Goal: Book appointment/travel/reservation

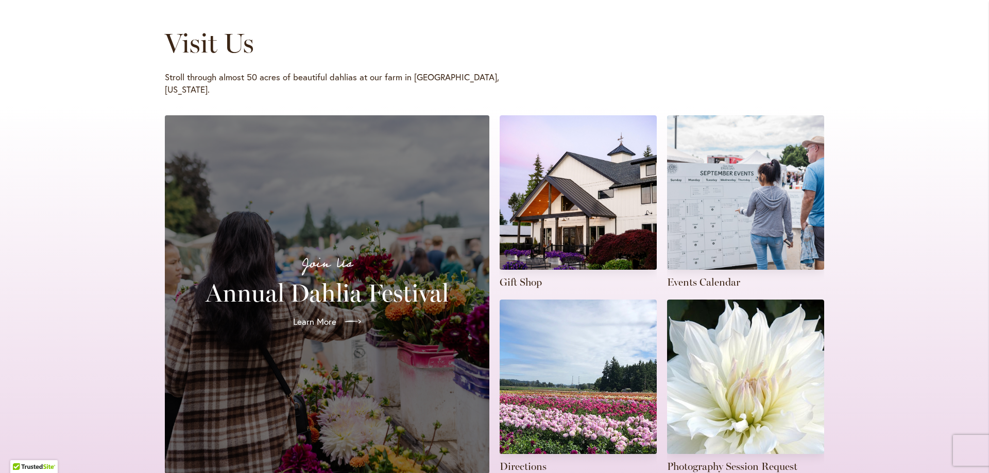
scroll to position [149, 0]
click at [722, 226] on link at bounding box center [745, 202] width 157 height 174
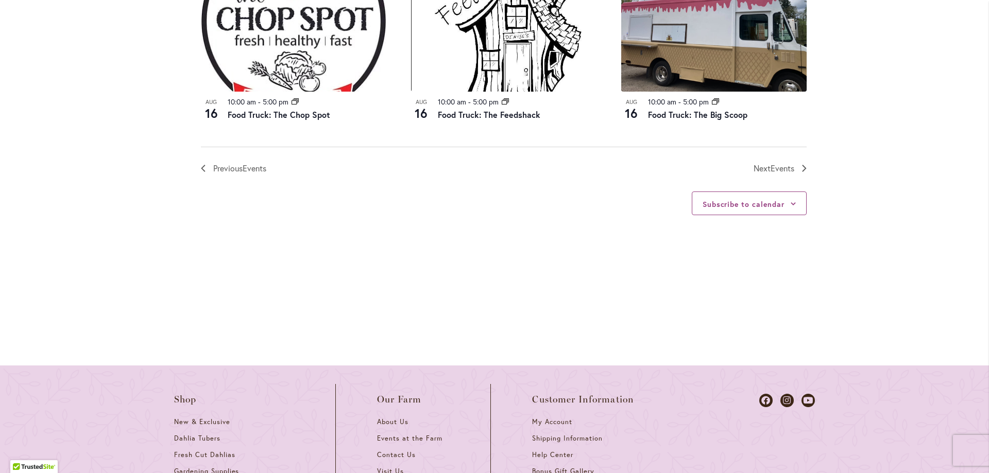
scroll to position [1216, 0]
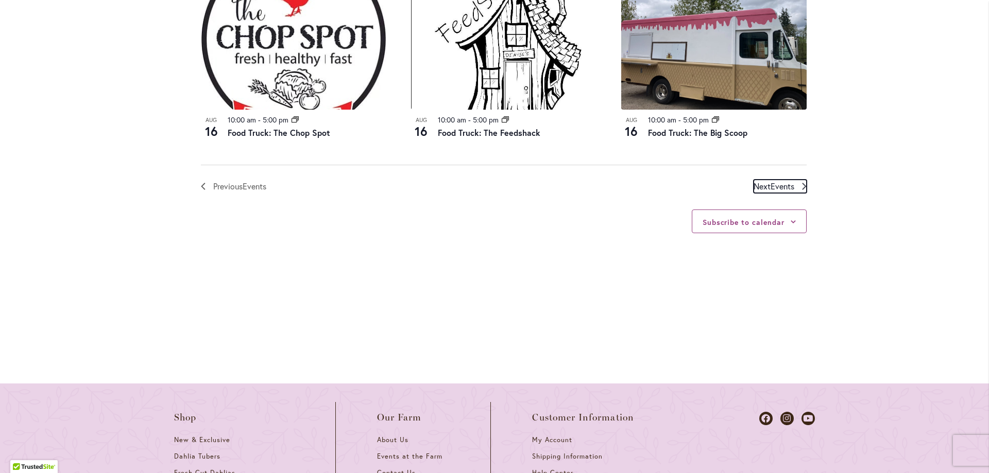
click at [789, 184] on span "Events" at bounding box center [783, 186] width 24 height 11
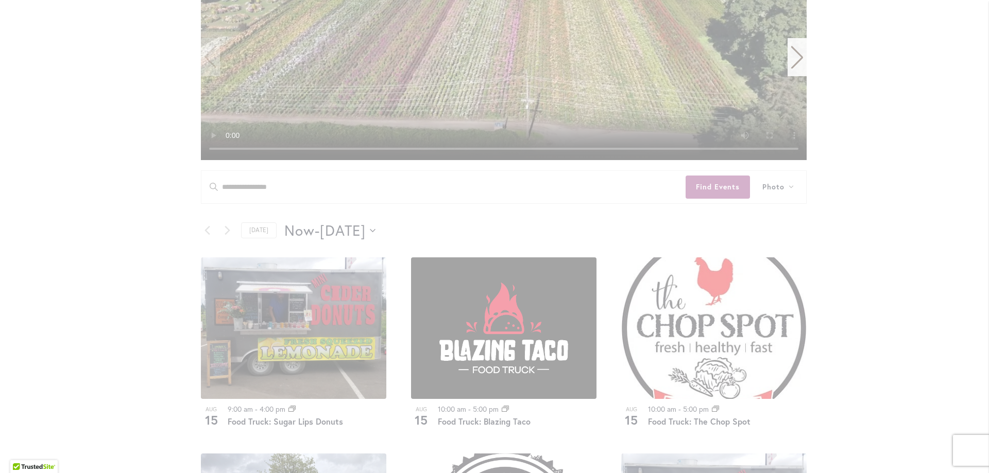
scroll to position [324, 0]
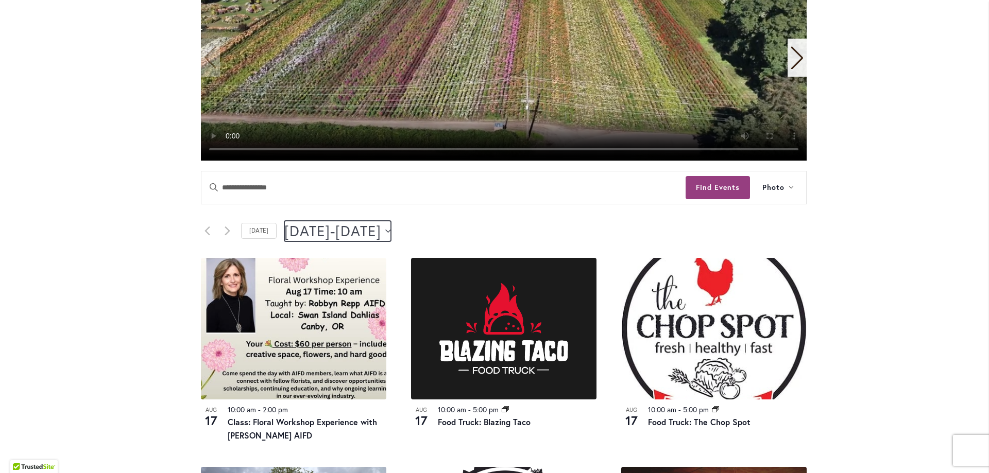
click at [381, 232] on span "[DATE]" at bounding box center [358, 231] width 46 height 21
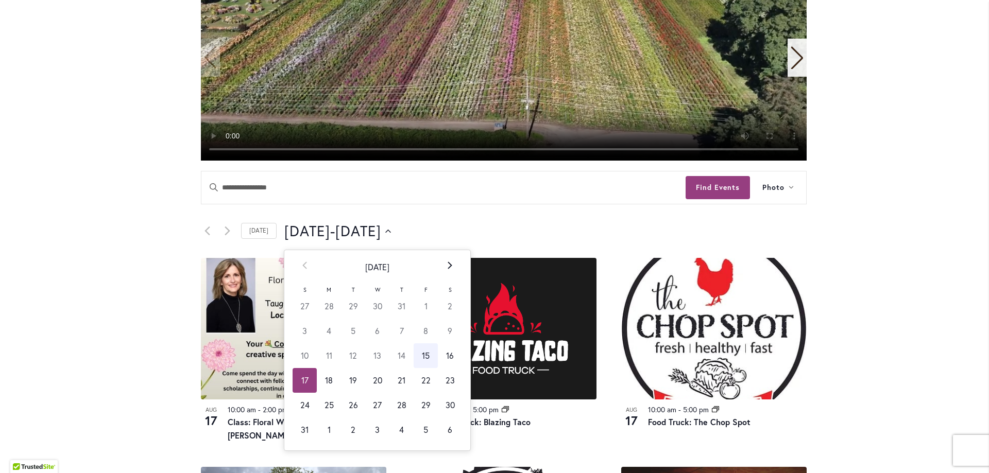
click at [449, 262] on th "Next" at bounding box center [450, 267] width 24 height 34
click at [445, 301] on td "6" at bounding box center [450, 306] width 24 height 25
type input "********"
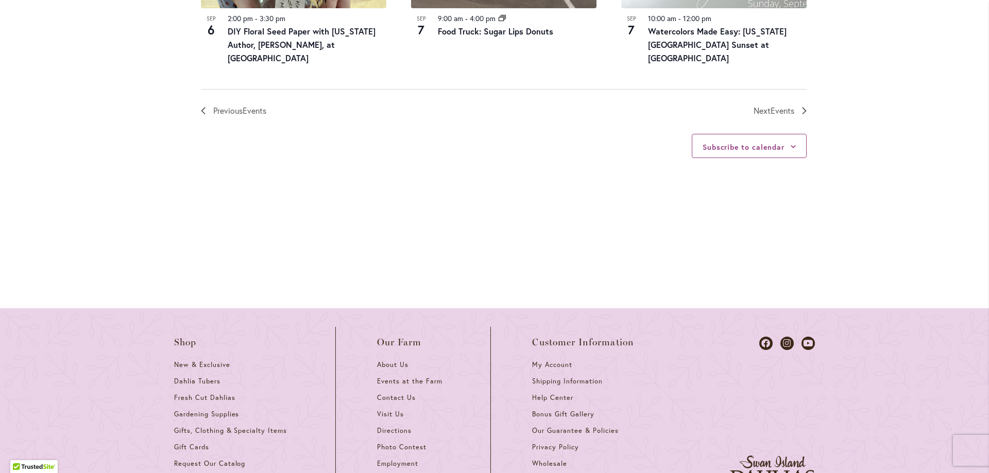
scroll to position [1451, 0]
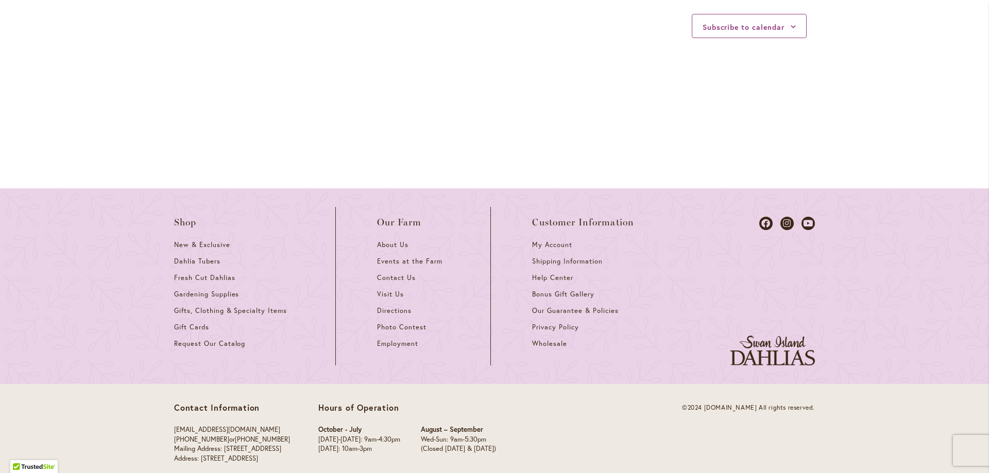
drag, startPoint x: 196, startPoint y: 444, endPoint x: 304, endPoint y: 449, distance: 108.8
click at [290, 449] on p "info@dahlias.com (503) 850-2569 or 1-866-254-1047 Mailing Address: PO Box 700, …" at bounding box center [232, 444] width 116 height 38
copy p "995 NW 22nd Ave, Canby, OR 97013"
